Goal: Task Accomplishment & Management: Use online tool/utility

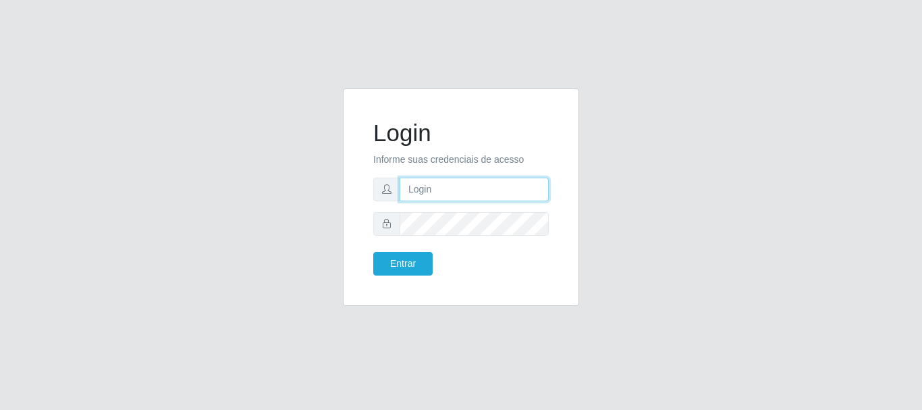
click at [453, 186] on input "text" at bounding box center [474, 190] width 149 height 24
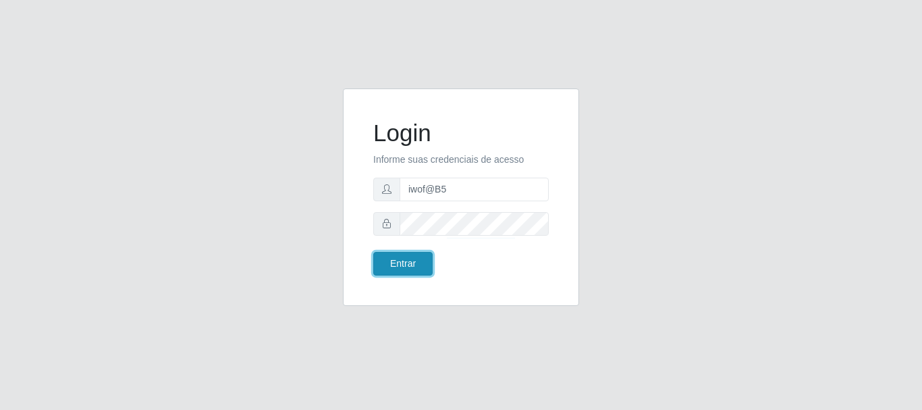
click at [419, 269] on button "Entrar" at bounding box center [402, 264] width 59 height 24
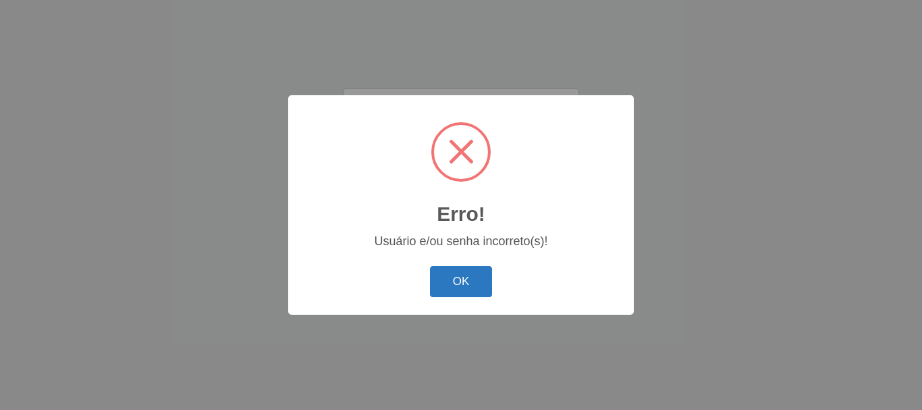
click at [457, 282] on button "OK" at bounding box center [461, 282] width 63 height 32
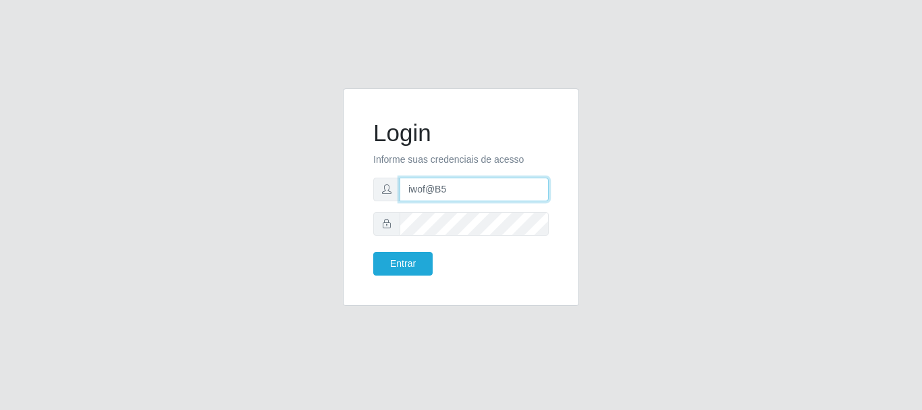
click at [450, 191] on input "iwof@B5" at bounding box center [474, 190] width 149 height 24
type input "i"
type input "ritaiwof@B5"
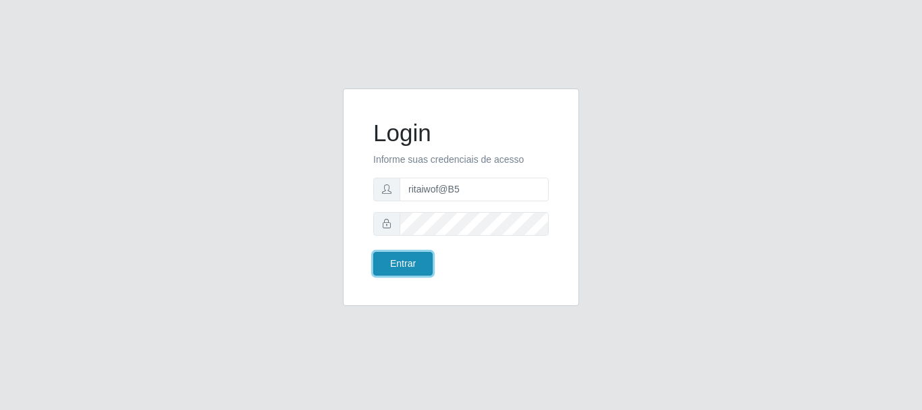
click at [419, 265] on button "Entrar" at bounding box center [402, 264] width 59 height 24
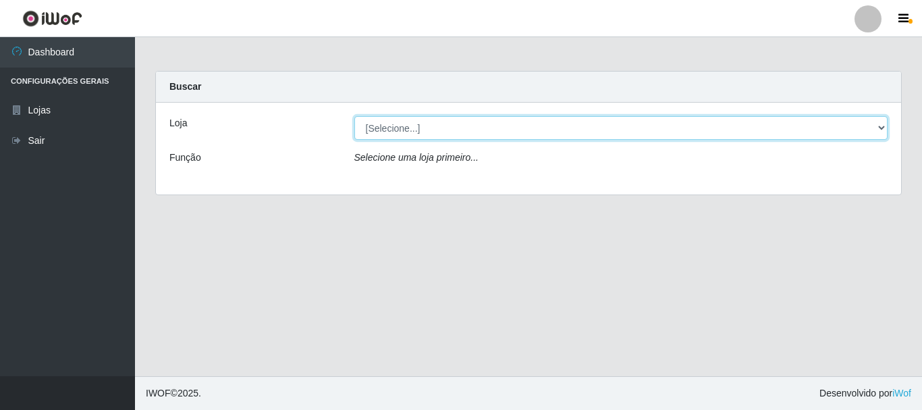
click at [882, 127] on select "[Selecione...] Bemais Supermercados - B5 Anatólia" at bounding box center [621, 128] width 534 height 24
select select "405"
click at [354, 116] on select "[Selecione...] Bemais Supermercados - B5 Anatólia" at bounding box center [621, 128] width 534 height 24
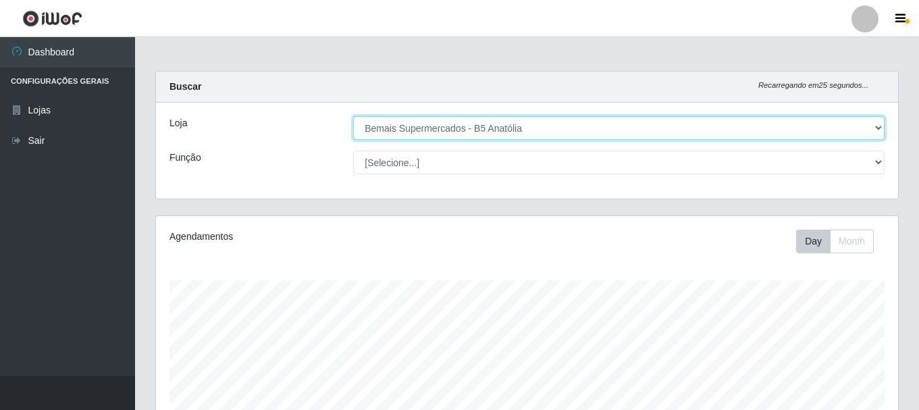
scroll to position [405, 0]
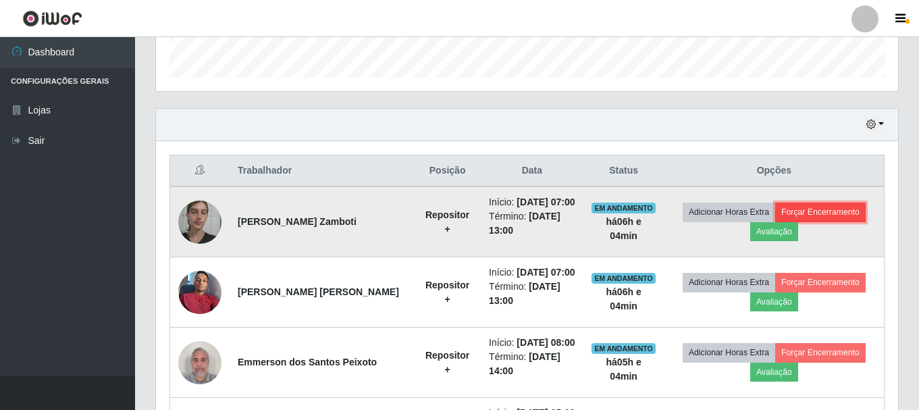
click at [815, 211] on button "Forçar Encerramento" at bounding box center [820, 212] width 90 height 19
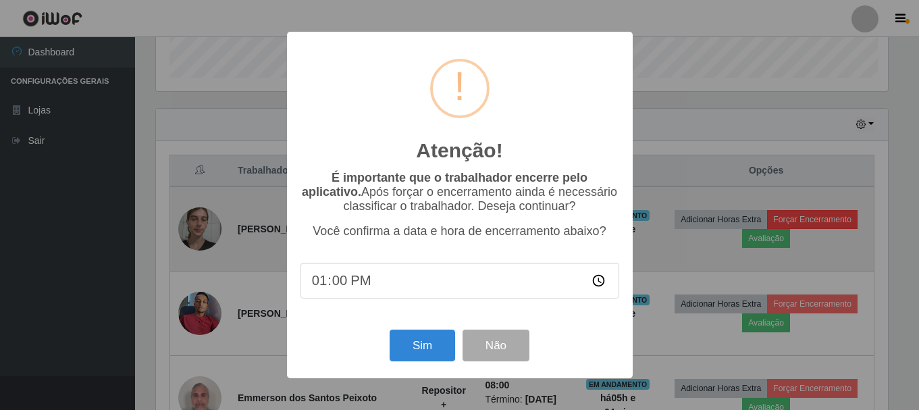
scroll to position [280, 735]
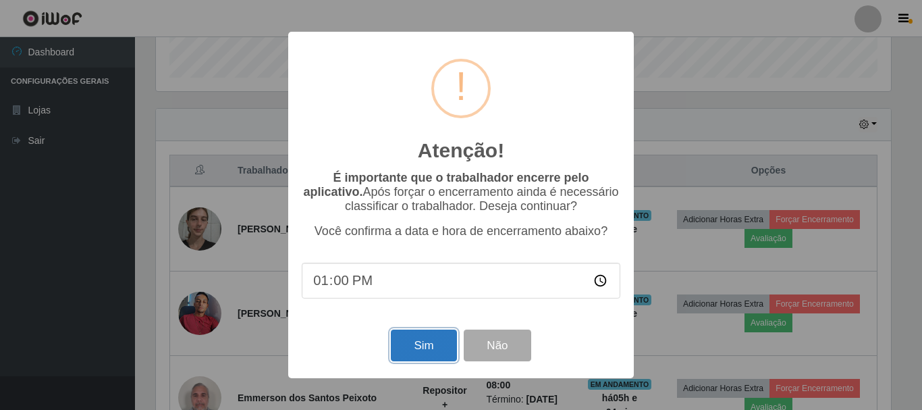
click at [421, 351] on button "Sim" at bounding box center [423, 345] width 65 height 32
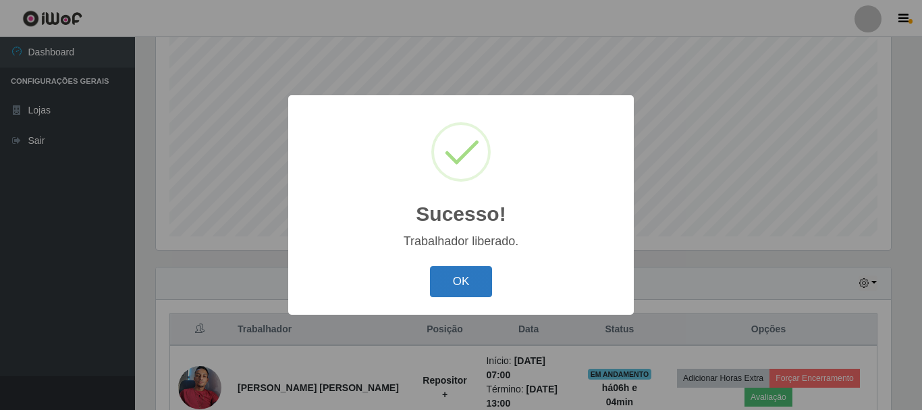
click at [454, 279] on button "OK" at bounding box center [461, 282] width 63 height 32
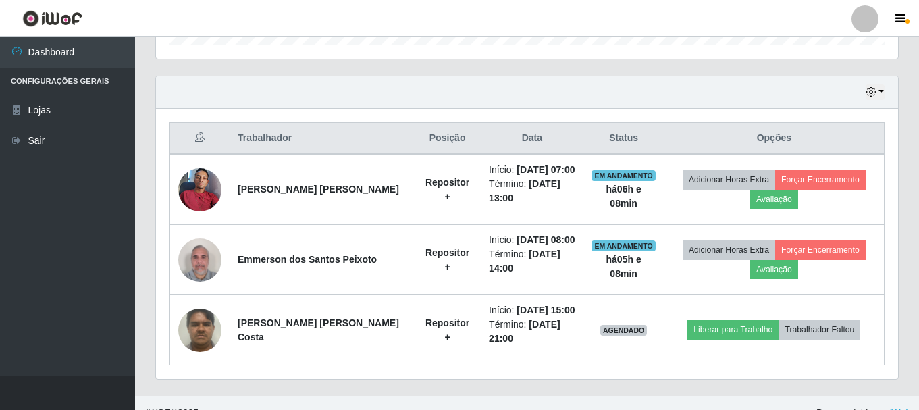
scroll to position [449, 0]
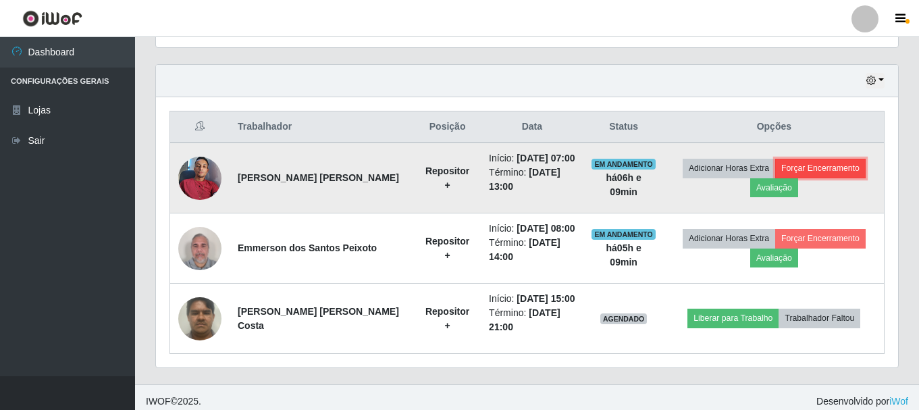
click at [807, 167] on button "Forçar Encerramento" at bounding box center [820, 168] width 90 height 19
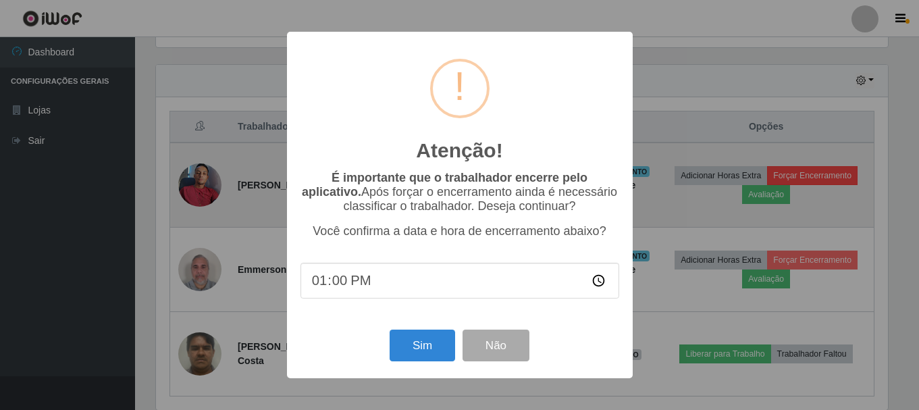
scroll to position [280, 735]
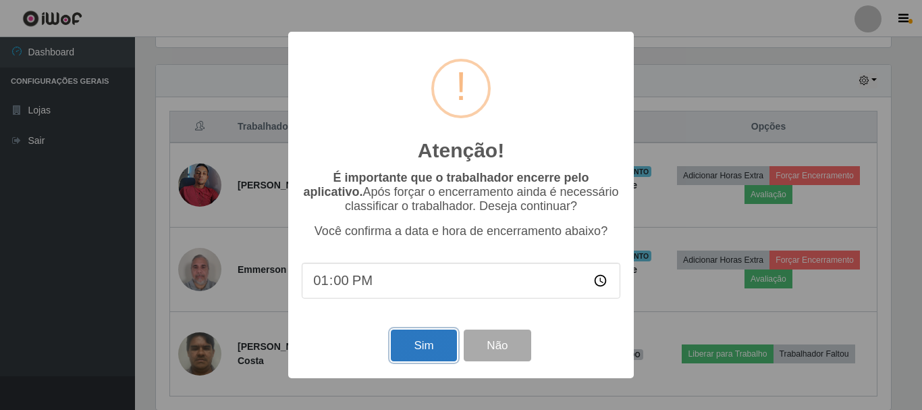
click at [448, 350] on button "Sim" at bounding box center [423, 345] width 65 height 32
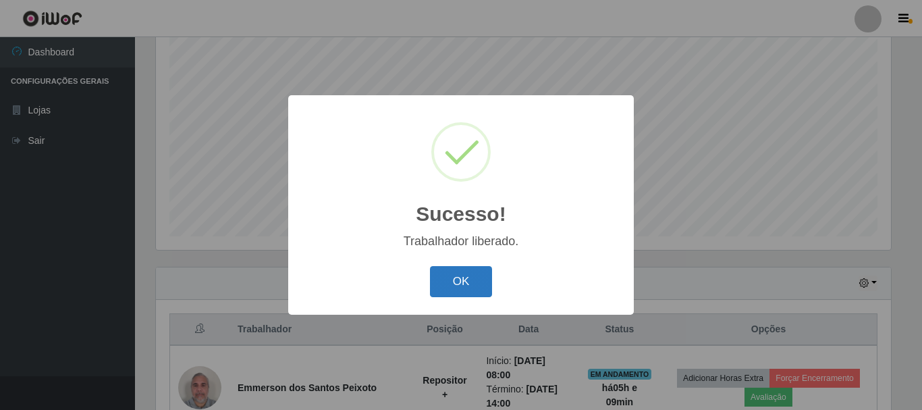
click at [474, 284] on button "OK" at bounding box center [461, 282] width 63 height 32
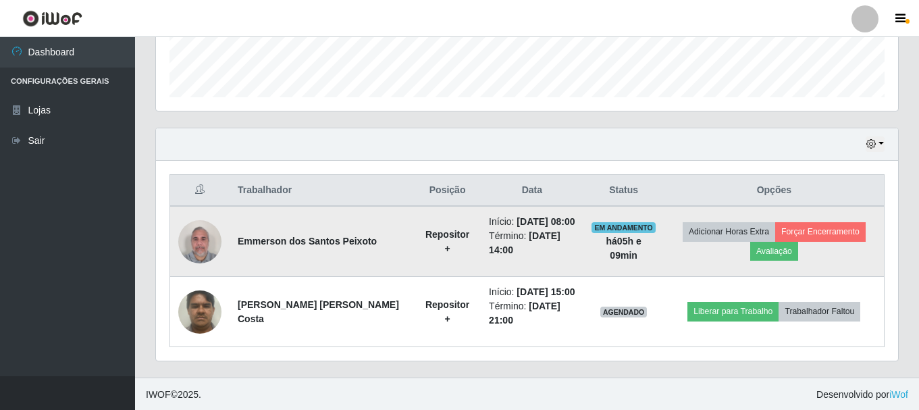
scroll to position [387, 0]
